Goal: Transaction & Acquisition: Book appointment/travel/reservation

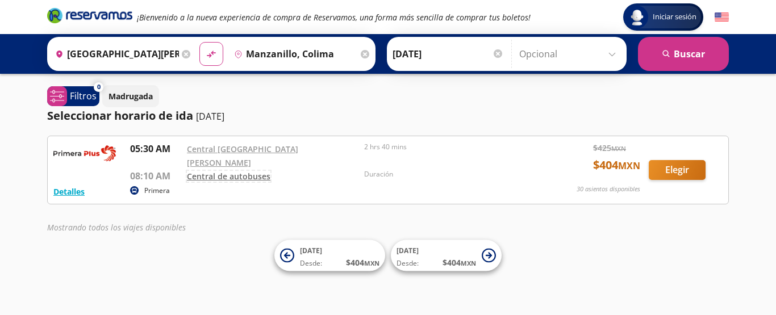
click at [233, 171] on link "Central de autobuses" at bounding box center [228, 176] width 83 height 11
click at [71, 190] on div "Detalles" at bounding box center [68, 192] width 31 height 14
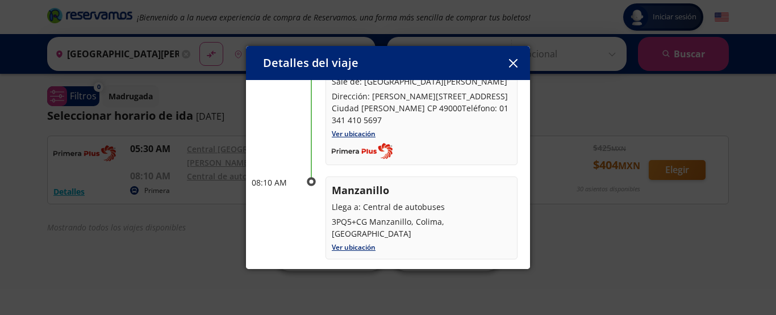
scroll to position [96, 0]
click at [513, 63] on icon "button" at bounding box center [512, 63] width 9 height 9
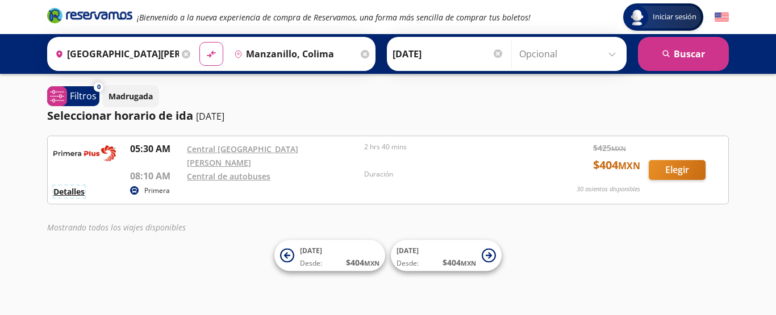
click at [64, 186] on button "Detalles" at bounding box center [68, 192] width 31 height 12
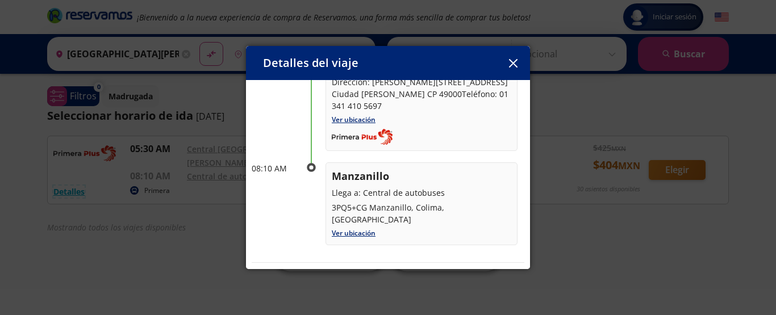
scroll to position [167, 0]
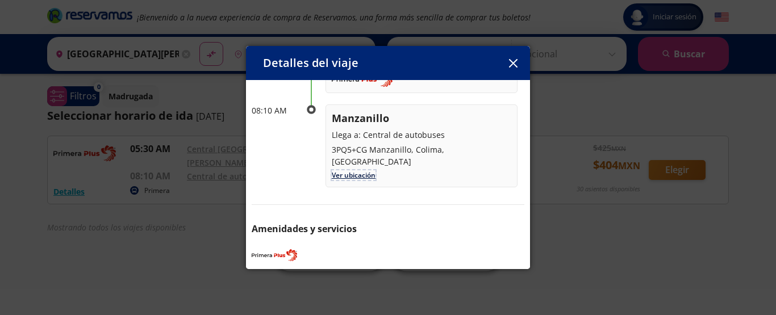
click at [355, 170] on link "Ver ubicación" at bounding box center [354, 175] width 44 height 10
click at [514, 65] on icon "button" at bounding box center [512, 63] width 9 height 9
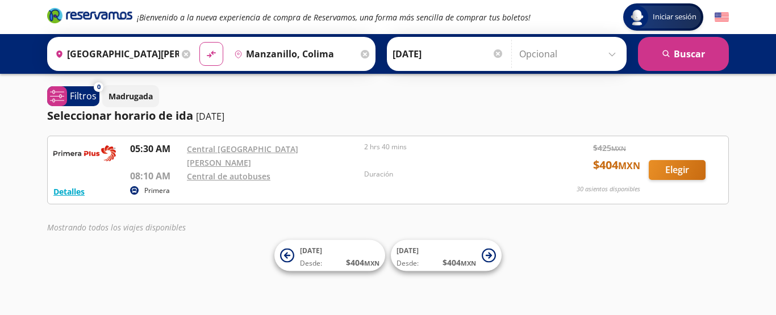
click at [182, 52] on icon at bounding box center [186, 54] width 9 height 9
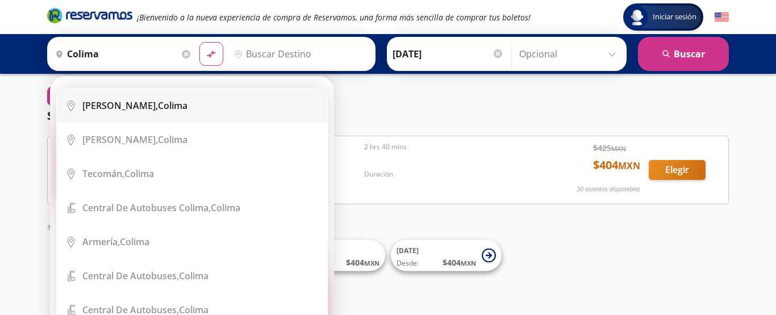
click at [158, 102] on div "Colima, Colima" at bounding box center [200, 105] width 236 height 12
type input "Colima, Colima"
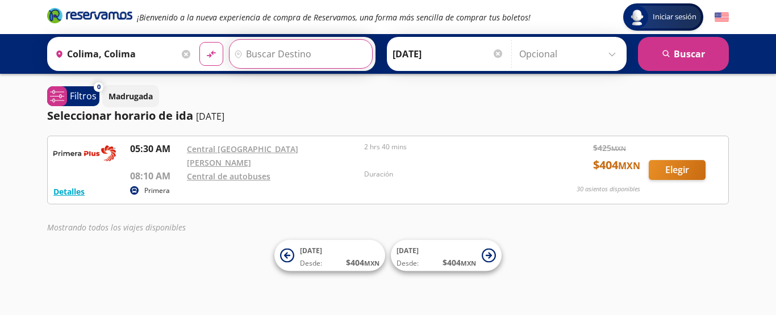
click at [300, 53] on input "Destino" at bounding box center [299, 54] width 140 height 28
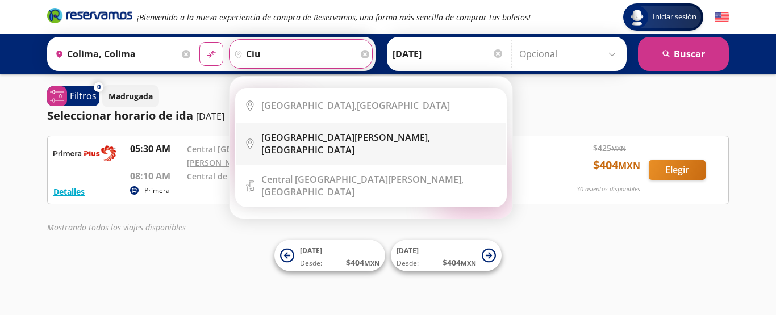
click at [323, 141] on b "[GEOGRAPHIC_DATA][PERSON_NAME]," at bounding box center [345, 137] width 169 height 12
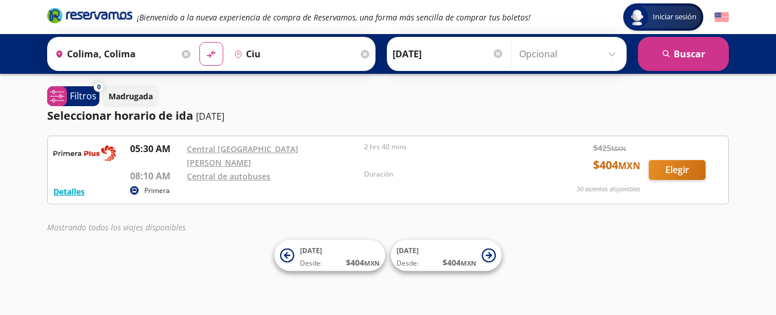
type input "[GEOGRAPHIC_DATA][PERSON_NAME], [GEOGRAPHIC_DATA]"
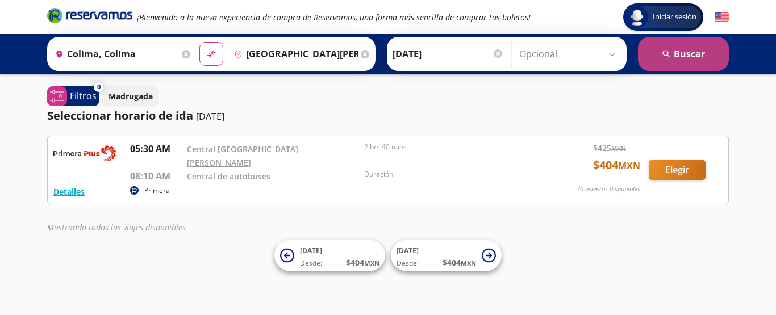
click at [700, 64] on button "search [GEOGRAPHIC_DATA]" at bounding box center [683, 54] width 91 height 34
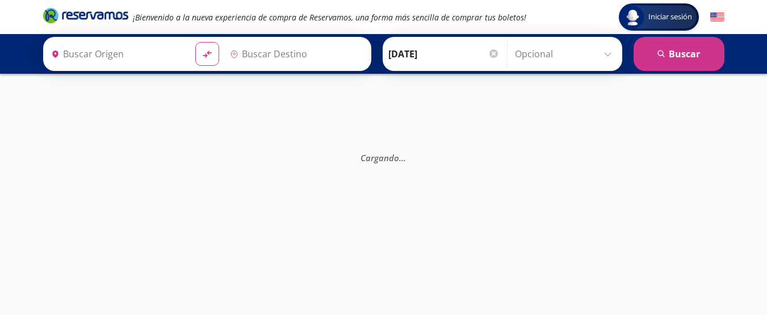
type input "Colima, Colima"
type input "[GEOGRAPHIC_DATA][PERSON_NAME], [GEOGRAPHIC_DATA]"
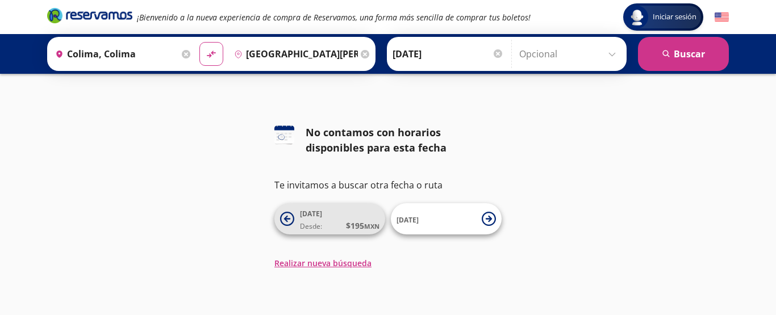
click at [341, 212] on span "[DATE] Desde: $ 195 MXN" at bounding box center [339, 219] width 79 height 26
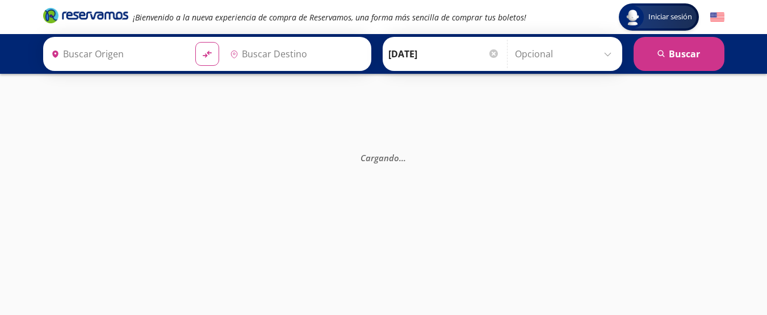
type input "[GEOGRAPHIC_DATA][PERSON_NAME], [GEOGRAPHIC_DATA]"
type input "Colima, Colima"
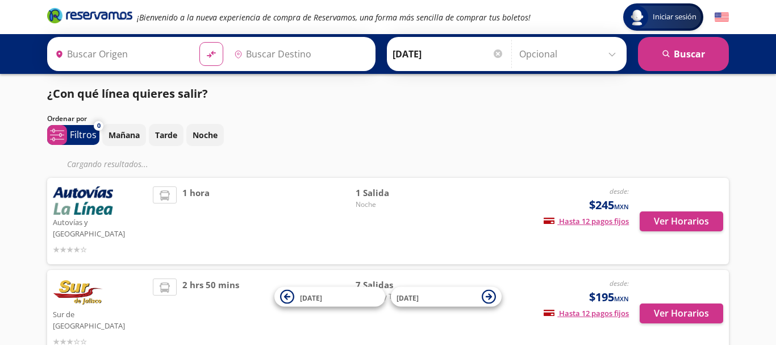
type input "[GEOGRAPHIC_DATA][PERSON_NAME], [GEOGRAPHIC_DATA]"
type input "Colima, Colima"
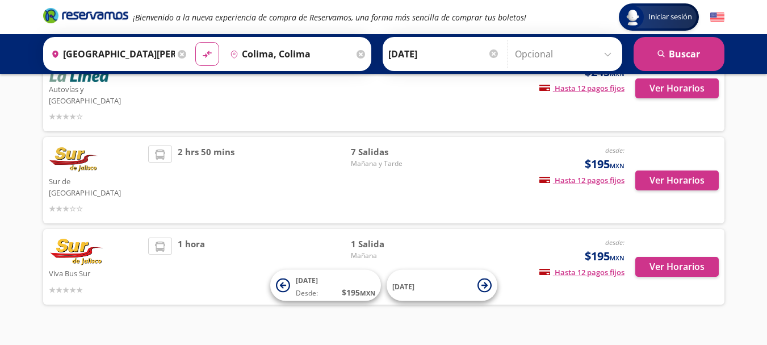
scroll to position [33, 0]
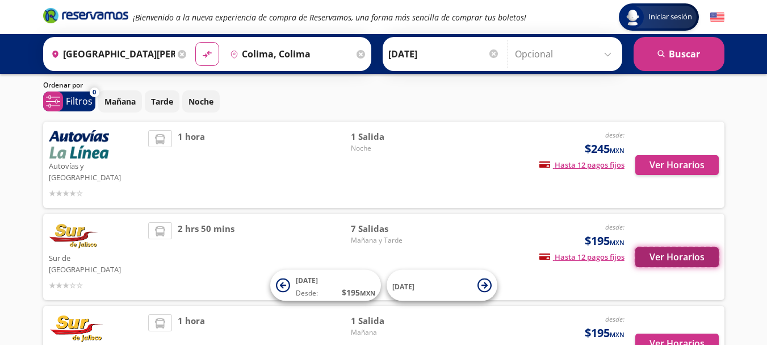
click at [652, 247] on button "Ver Horarios" at bounding box center [676, 257] width 83 height 20
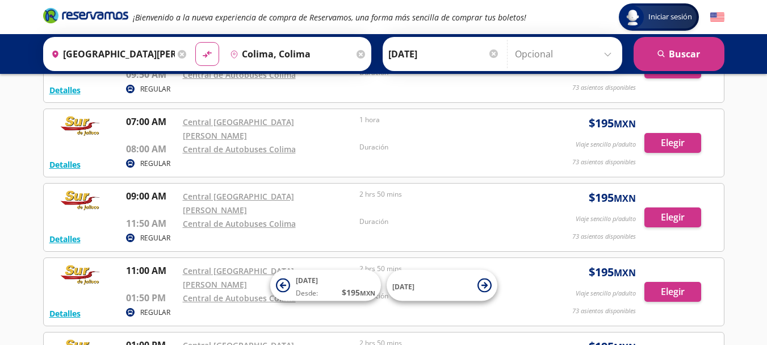
scroll to position [29, 0]
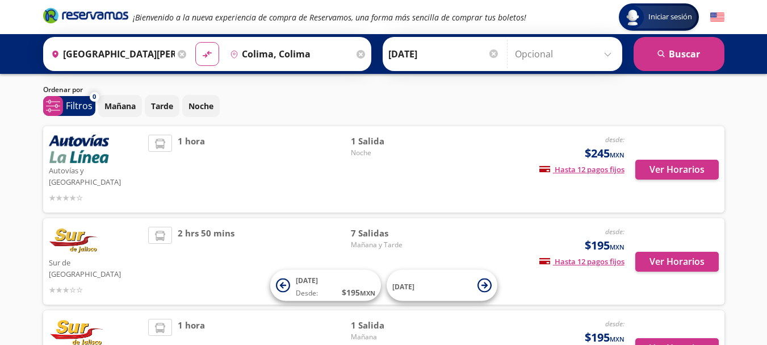
scroll to position [33, 0]
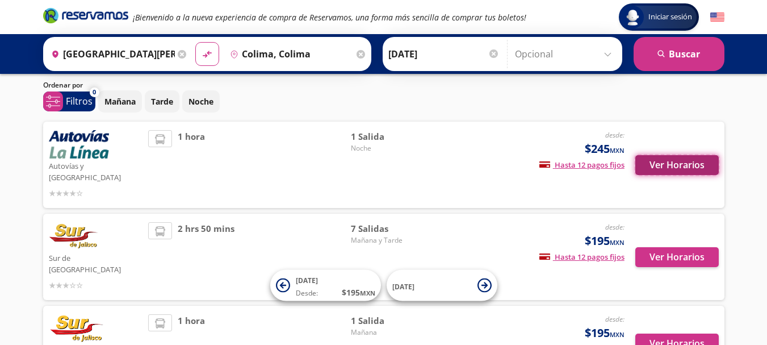
click at [670, 160] on button "Ver Horarios" at bounding box center [676, 165] width 83 height 20
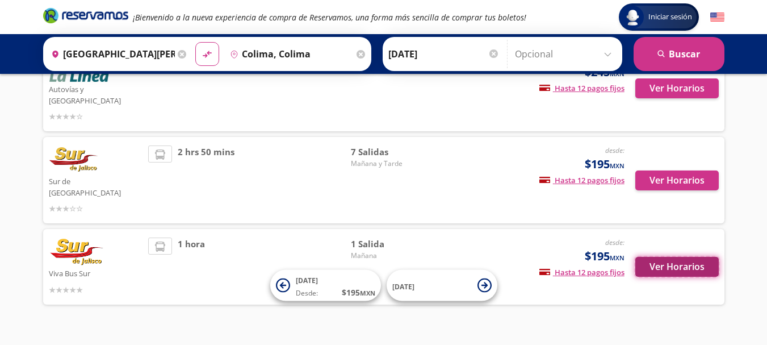
click at [643, 257] on button "Ver Horarios" at bounding box center [676, 267] width 83 height 20
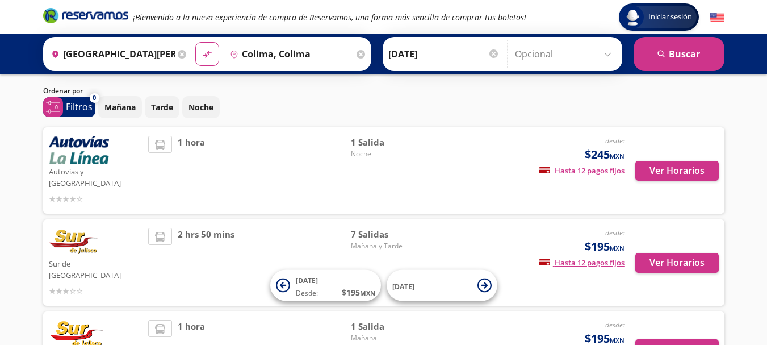
scroll to position [27, 0]
